Goal: Browse casually

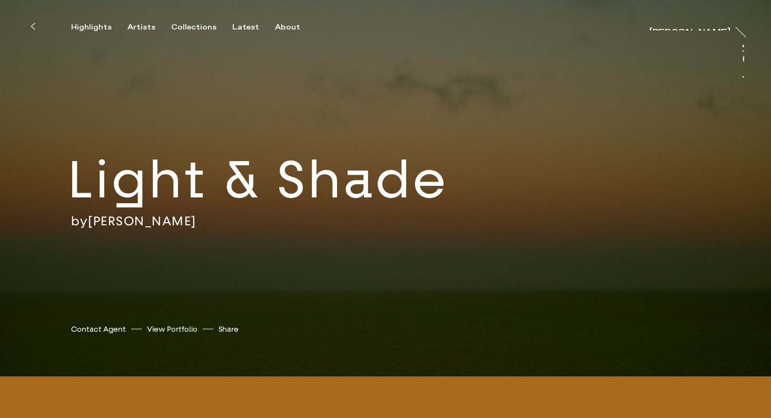
click at [32, 26] on icon at bounding box center [33, 26] width 5 height 8
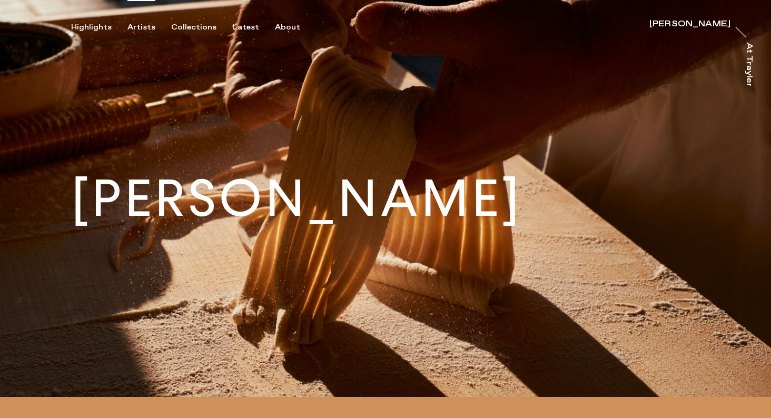
click at [151, 28] on div "Artists" at bounding box center [141, 27] width 28 height 9
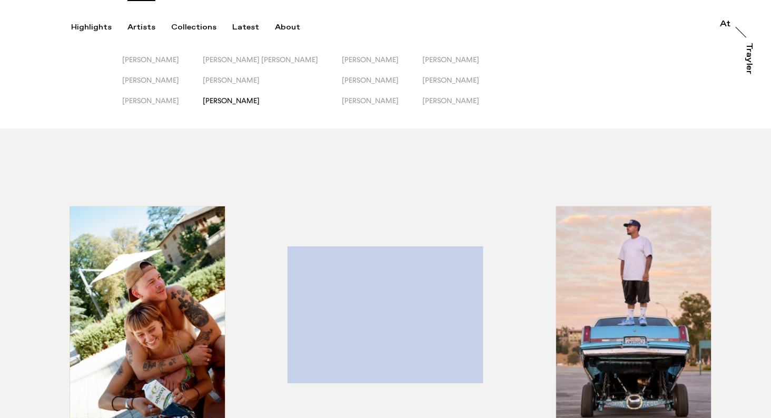
click at [238, 103] on span "[PERSON_NAME]" at bounding box center [231, 100] width 57 height 8
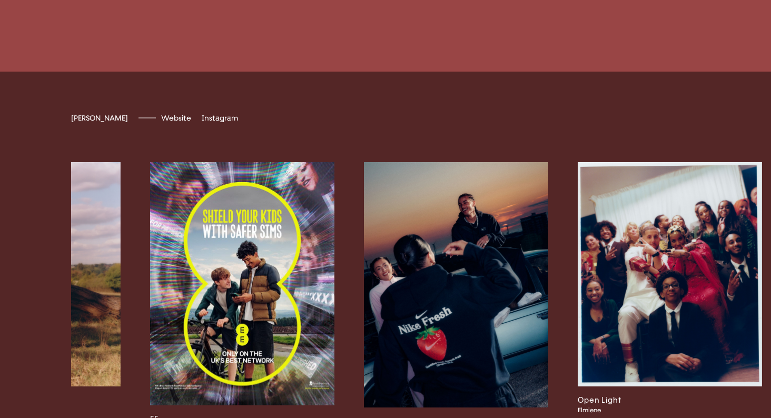
scroll to position [2851, 0]
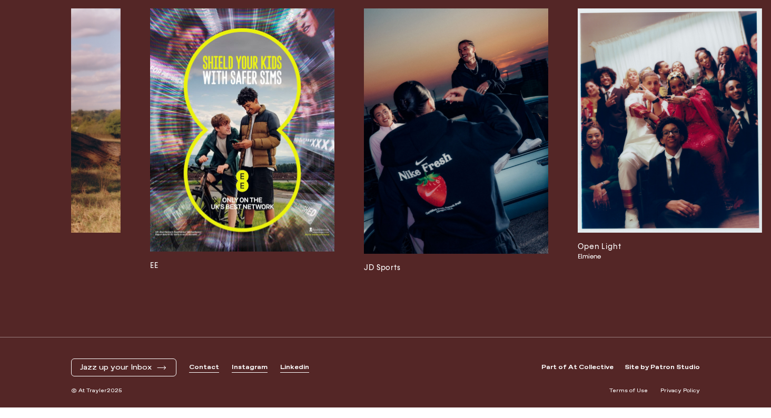
click at [446, 168] on img at bounding box center [456, 131] width 184 height 246
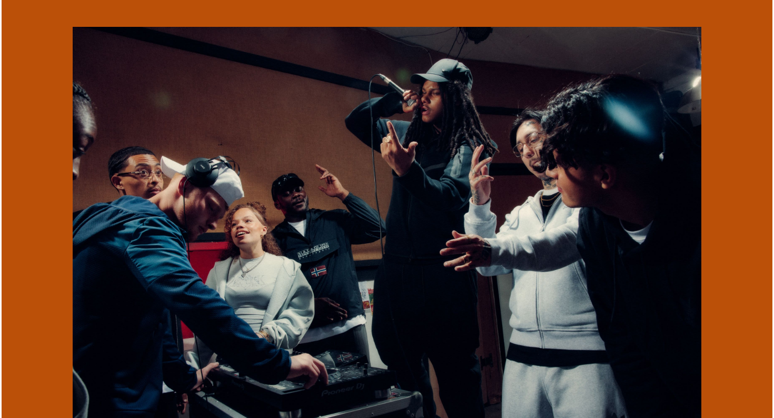
scroll to position [2686, 0]
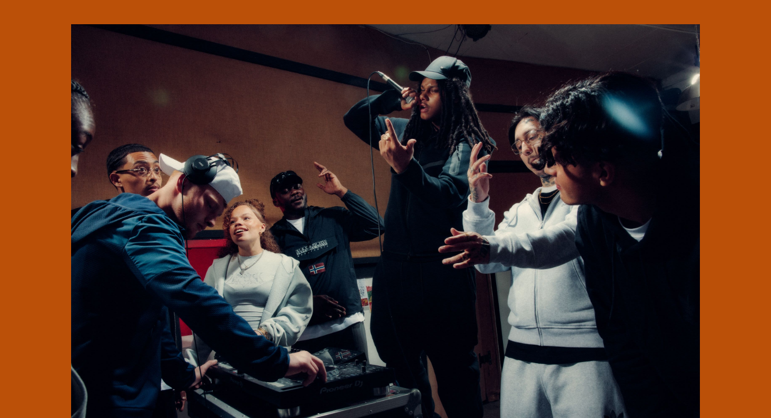
click at [306, 223] on img at bounding box center [385, 233] width 629 height 419
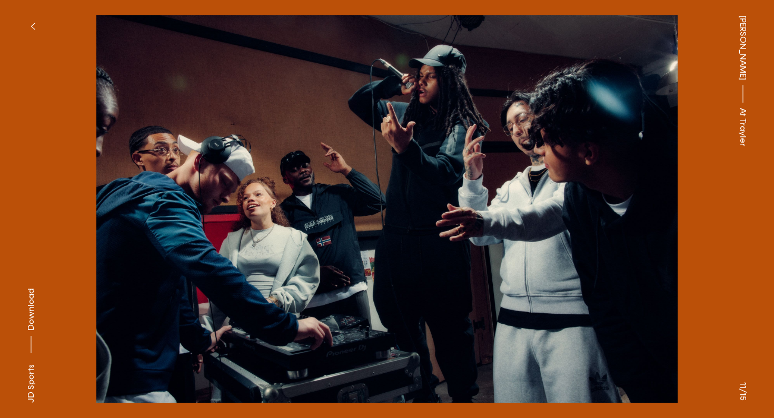
click at [32, 23] on icon "button" at bounding box center [33, 26] width 5 height 8
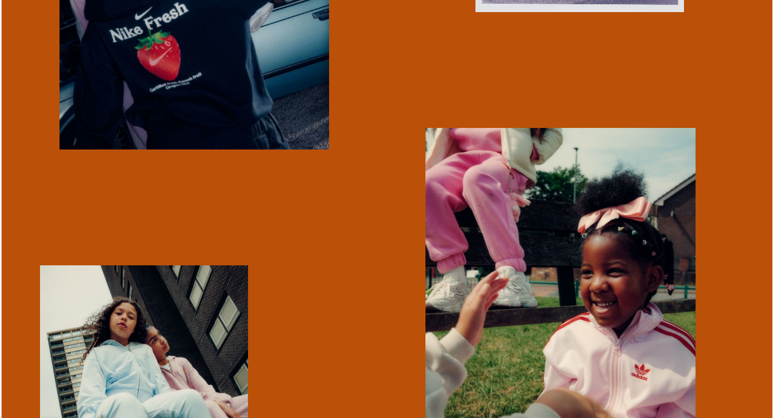
scroll to position [583, 0]
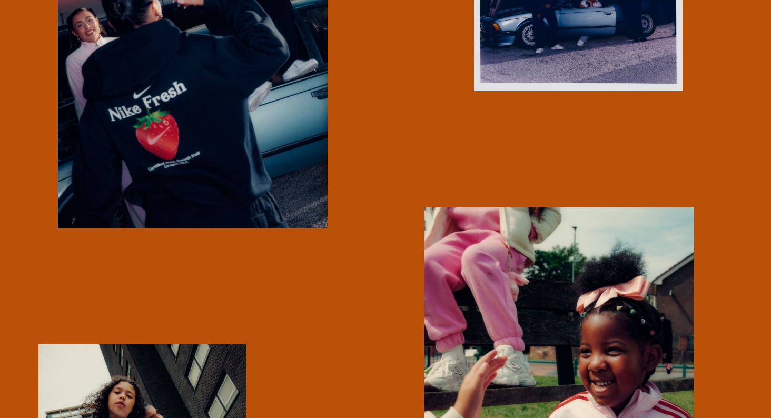
click at [124, 123] on img "button" at bounding box center [193, 49] width 270 height 360
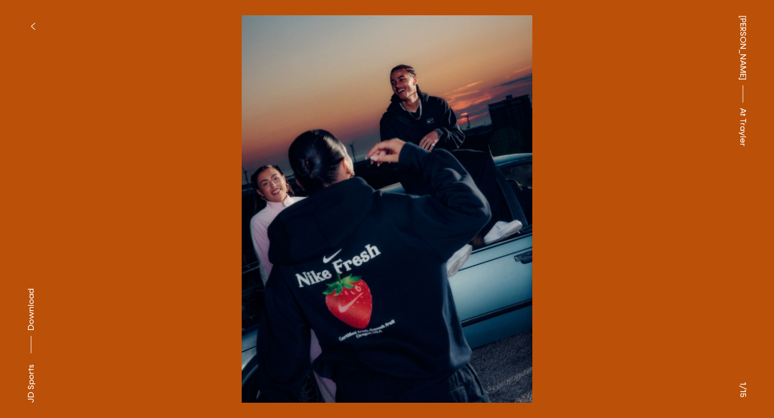
click at [30, 303] on span "Download" at bounding box center [31, 310] width 11 height 42
click at [30, 25] on button "button" at bounding box center [32, 26] width 23 height 23
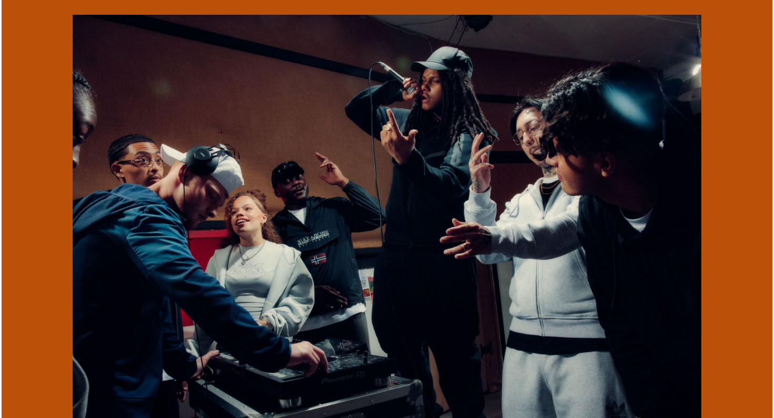
scroll to position [2699, 0]
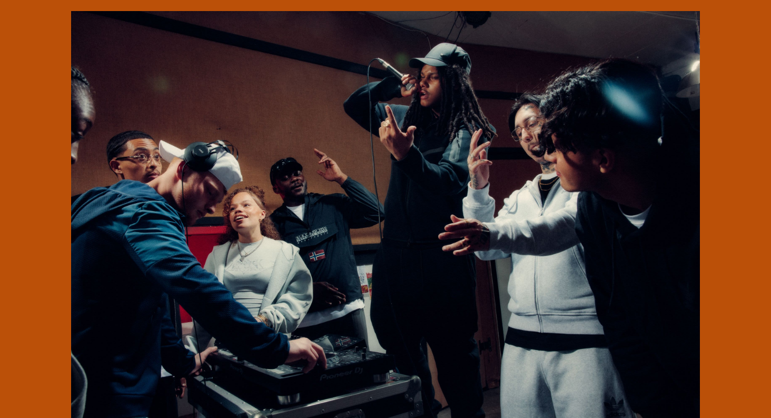
click at [322, 147] on img at bounding box center [385, 220] width 629 height 419
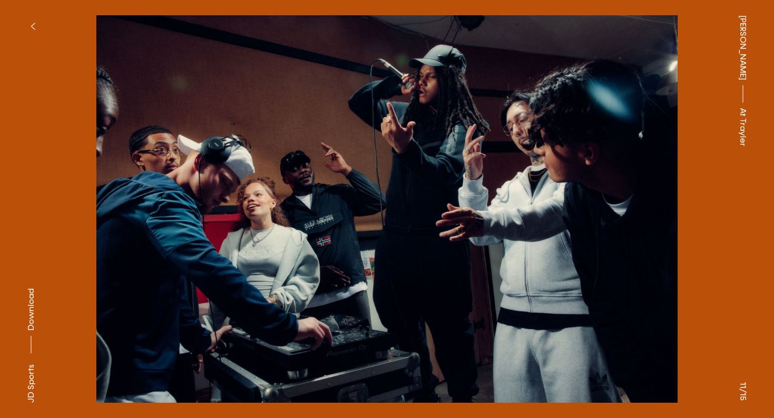
click at [31, 309] on span "Download" at bounding box center [31, 310] width 11 height 42
